Goal: Obtain resource: Obtain resource

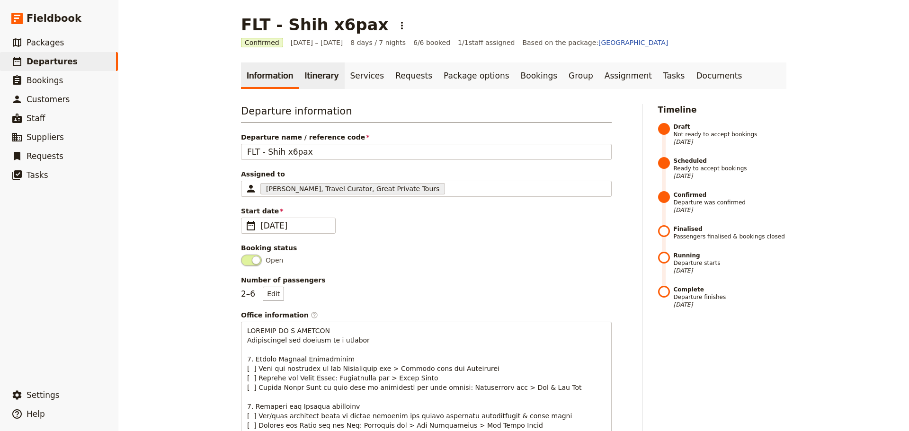
click at [305, 79] on link "Itinerary" at bounding box center [321, 75] width 45 height 27
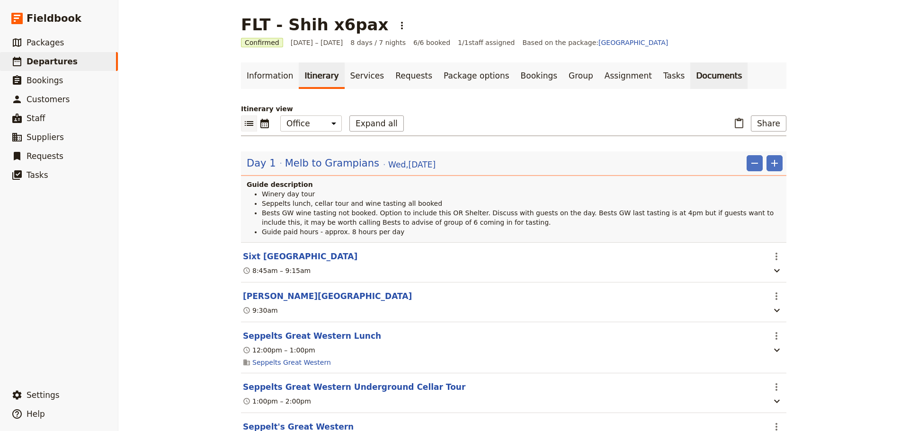
click at [690, 78] on link "Documents" at bounding box center [718, 75] width 57 height 27
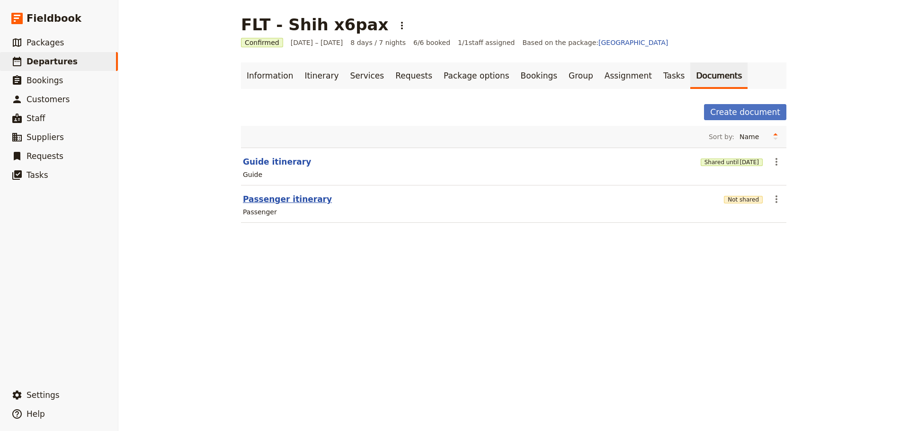
click at [252, 198] on button "Passenger itinerary" at bounding box center [287, 199] width 89 height 11
select select "PASSENGER"
select select "DEFAULT"
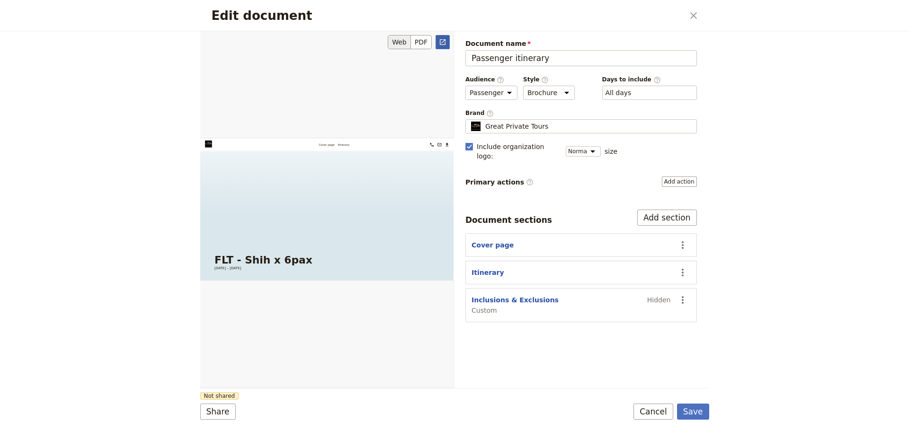
click at [441, 43] on icon "Open full preview" at bounding box center [443, 42] width 8 height 8
click at [648, 409] on button "Cancel" at bounding box center [653, 412] width 40 height 16
